Goal: Task Accomplishment & Management: Use online tool/utility

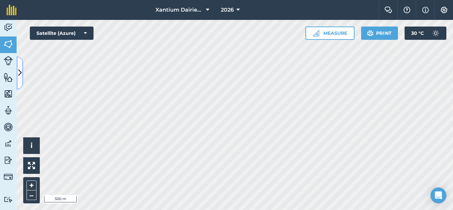
click at [21, 71] on icon at bounding box center [20, 73] width 4 height 12
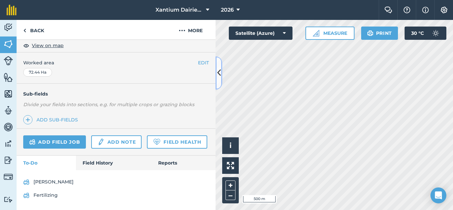
scroll to position [133, 0]
click at [147, 148] on link "Field Health" at bounding box center [177, 141] width 60 height 13
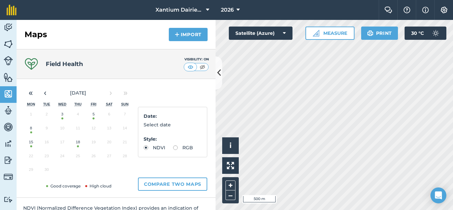
click at [77, 145] on button "18" at bounding box center [78, 144] width 16 height 14
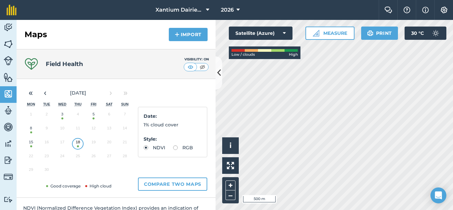
click at [173, 150] on label "RGB" at bounding box center [183, 147] width 20 height 5
radio input "true"
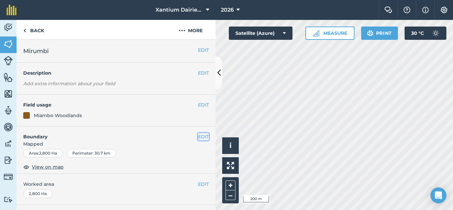
click at [198, 137] on button "EDIT" at bounding box center [203, 136] width 11 height 7
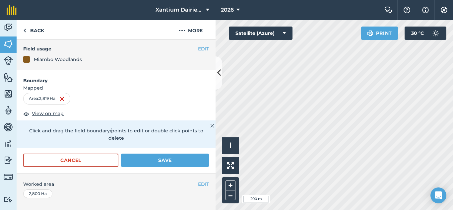
scroll to position [133, 0]
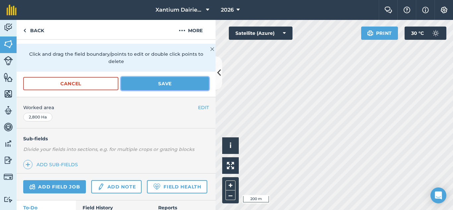
click at [168, 85] on button "Save" at bounding box center [165, 83] width 88 height 13
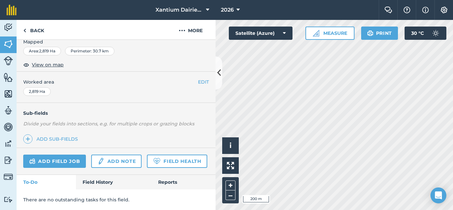
scroll to position [121, 0]
click at [327, 32] on button "Measure" at bounding box center [329, 33] width 49 height 13
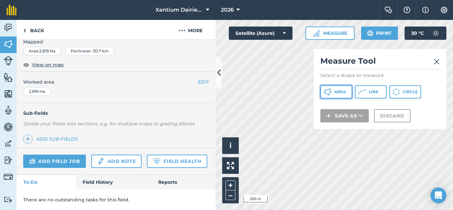
click at [345, 90] on span "Area" at bounding box center [340, 91] width 12 height 5
click at [222, 74] on div "Activity Fields Livestock Features Maps Team Vehicles Data Reporting Billing Tu…" at bounding box center [226, 115] width 453 height 190
click at [318, 75] on div "Click to start drawing i © 2025 TomTom, Microsoft 200 m + – Satellite (Azure) M…" at bounding box center [333, 115] width 237 height 190
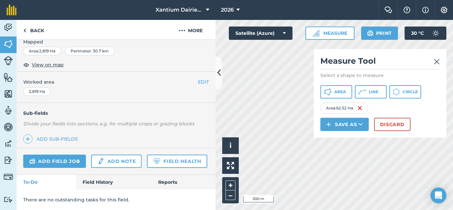
click at [437, 60] on img at bounding box center [436, 62] width 6 height 8
